Goal: Task Accomplishment & Management: Manage account settings

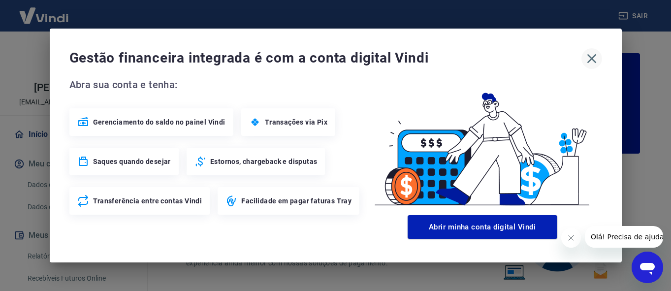
click at [591, 51] on icon "button" at bounding box center [591, 59] width 16 height 16
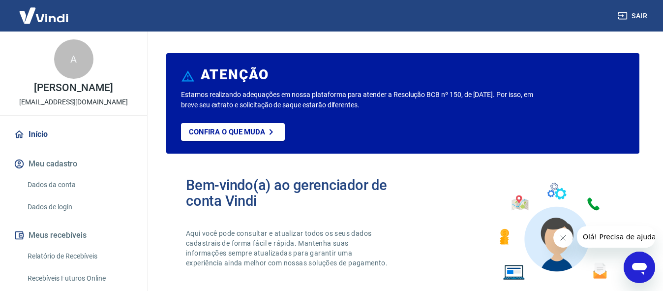
click at [56, 246] on button "Meus recebíveis" at bounding box center [73, 235] width 123 height 22
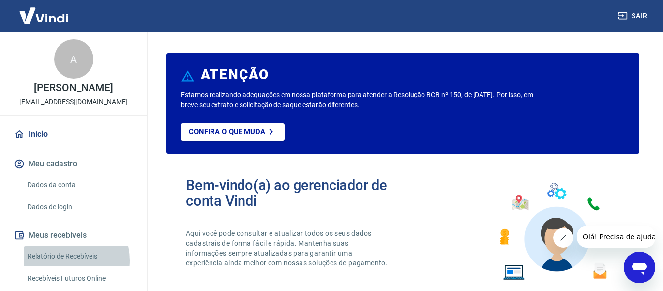
click at [60, 266] on link "Relatório de Recebíveis" at bounding box center [80, 256] width 112 height 20
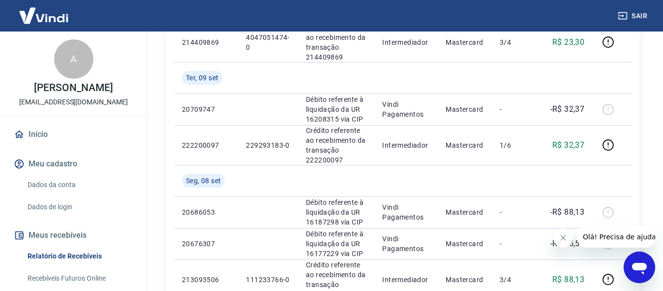
scroll to position [246, 0]
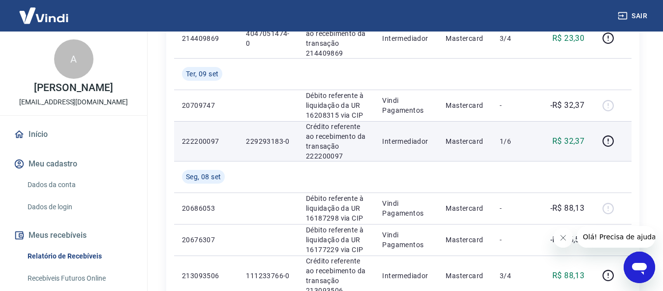
click at [278, 142] on p "229293183-0" at bounding box center [268, 141] width 44 height 10
drag, startPoint x: 287, startPoint y: 140, endPoint x: 230, endPoint y: 143, distance: 57.1
click at [230, 143] on tr "222200097 229293183-0 Crédito referente ao recebimento da transação 222200097 I…" at bounding box center [403, 141] width 458 height 40
copy tr "229293183-0"
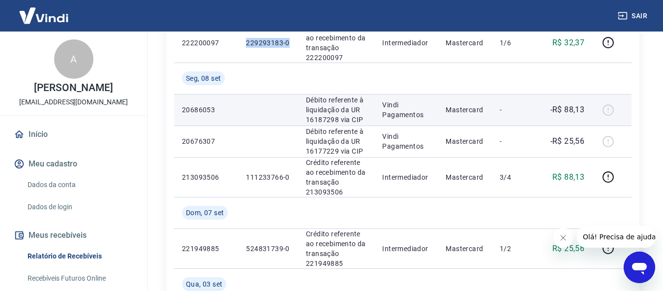
scroll to position [394, 0]
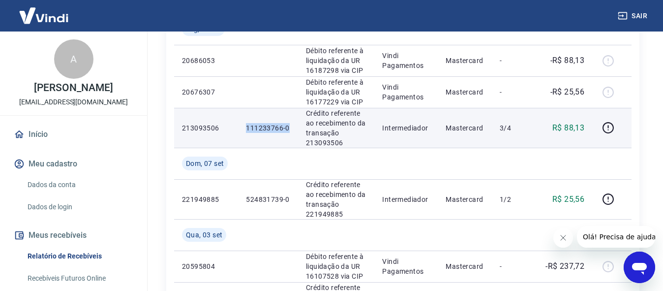
drag, startPoint x: 289, startPoint y: 126, endPoint x: 245, endPoint y: 134, distance: 44.5
click at [245, 134] on td "111233766-0" at bounding box center [268, 128] width 60 height 40
copy p "111233766-0"
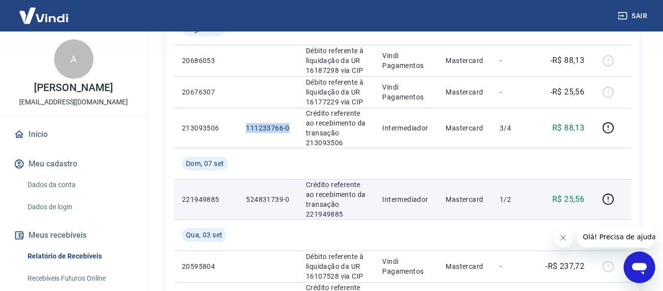
scroll to position [443, 0]
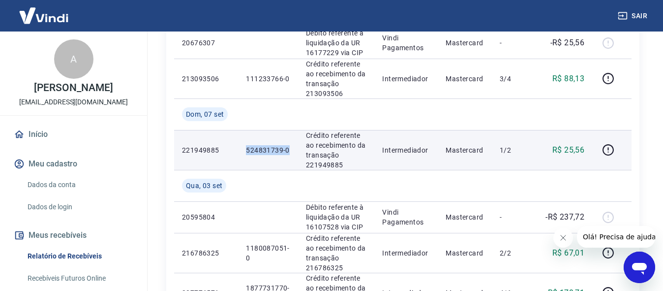
drag, startPoint x: 289, startPoint y: 148, endPoint x: 236, endPoint y: 153, distance: 52.9
click at [236, 153] on tr "221949885 524831739-0 Crédito referente ao recebimento da transação 221949885 I…" at bounding box center [403, 150] width 458 height 40
copy tr "524831739-0"
click at [282, 163] on td "524831739-0" at bounding box center [268, 150] width 60 height 40
drag, startPoint x: 288, startPoint y: 150, endPoint x: 242, endPoint y: 155, distance: 46.5
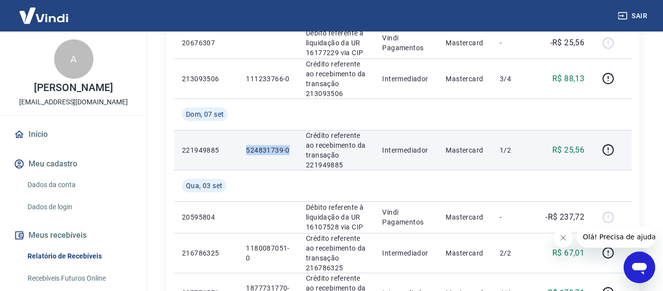
click at [242, 155] on td "524831739-0" at bounding box center [268, 150] width 60 height 40
copy p "524831739-0"
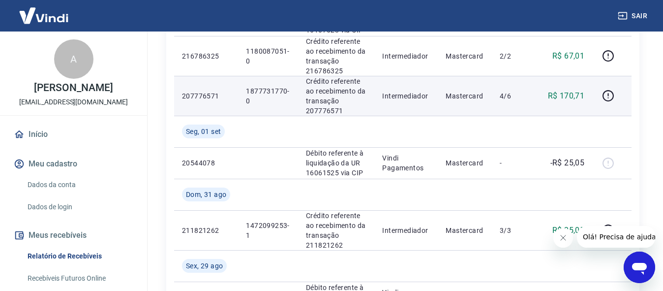
scroll to position [590, 0]
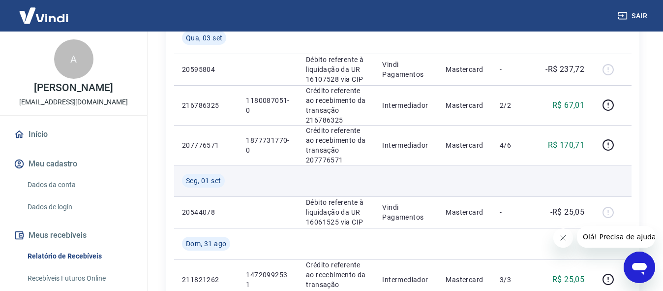
click at [345, 175] on td at bounding box center [336, 180] width 76 height 31
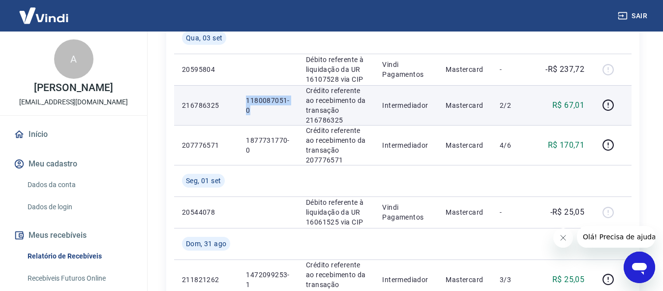
drag, startPoint x: 249, startPoint y: 108, endPoint x: 242, endPoint y: 99, distance: 12.2
click at [242, 99] on td "1180087051-0" at bounding box center [268, 105] width 60 height 40
copy p "1180087051-0"
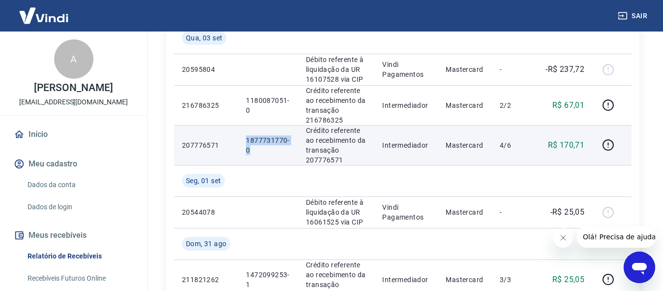
drag, startPoint x: 250, startPoint y: 150, endPoint x: 248, endPoint y: 140, distance: 9.6
click at [248, 140] on p "1877731770-0" at bounding box center [268, 145] width 44 height 20
copy p "1877731770-0"
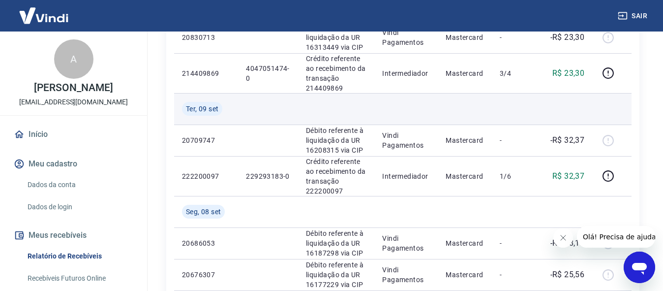
scroll to position [197, 0]
